Goal: Check status

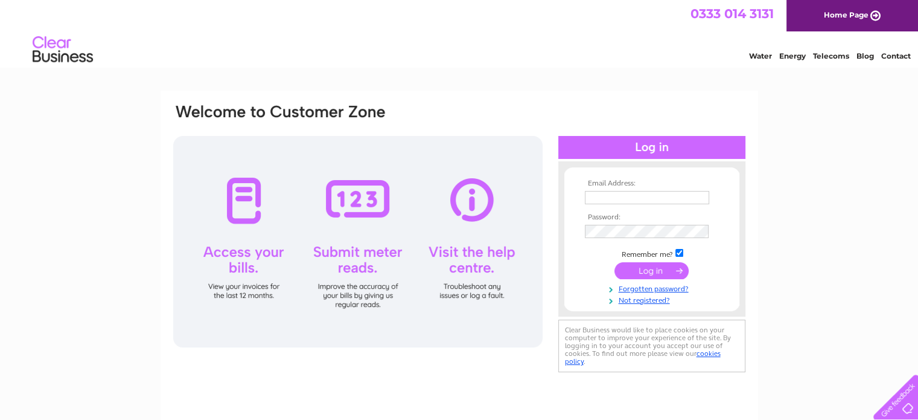
click at [601, 193] on input "text" at bounding box center [647, 197] width 124 height 13
type input "mary.chinn@tiscali.co.uk"
click at [648, 270] on input "submit" at bounding box center [652, 270] width 74 height 17
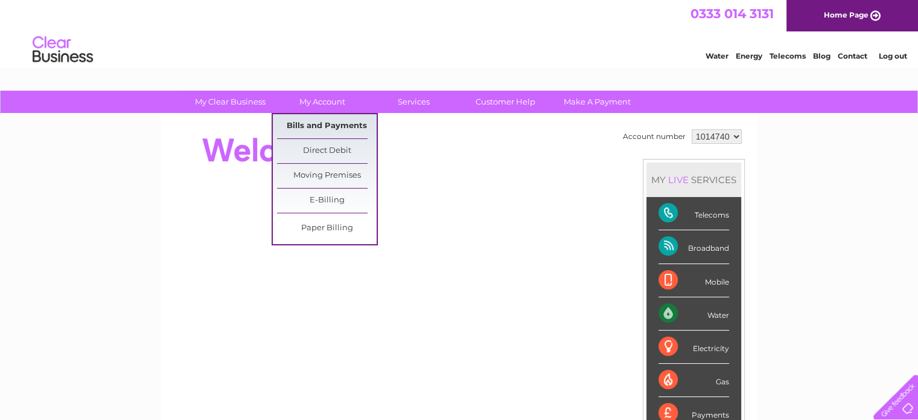
click at [309, 125] on link "Bills and Payments" at bounding box center [327, 126] width 100 height 24
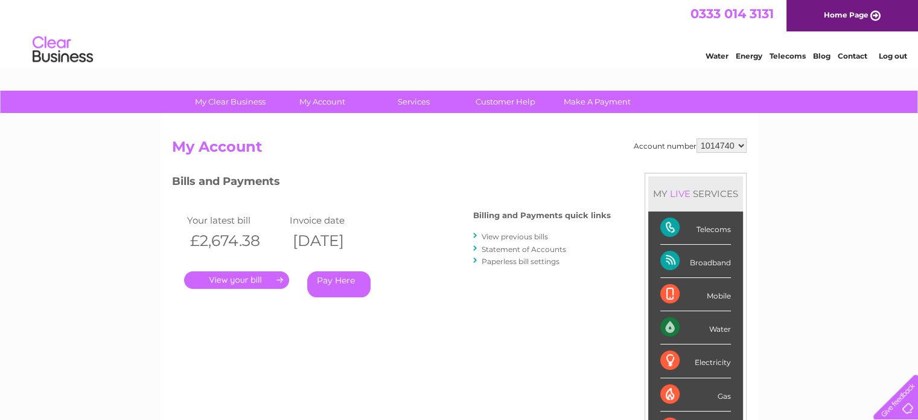
click at [238, 275] on link "." at bounding box center [236, 280] width 105 height 18
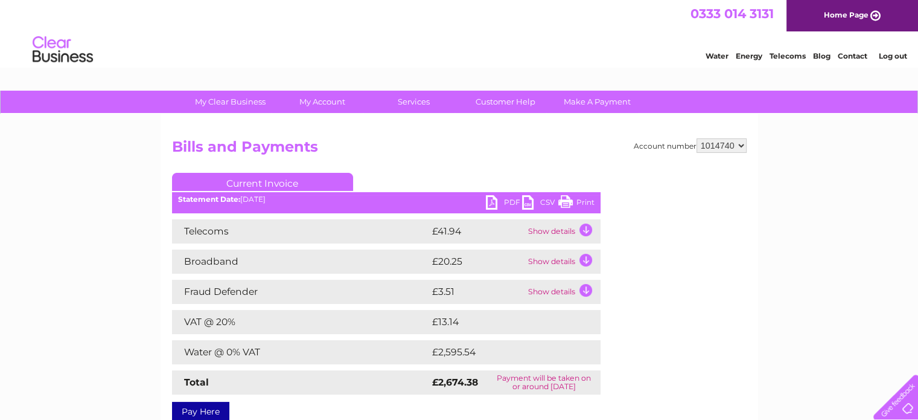
click at [493, 201] on link "PDF" at bounding box center [504, 204] width 36 height 18
